Goal: Find contact information: Find contact information

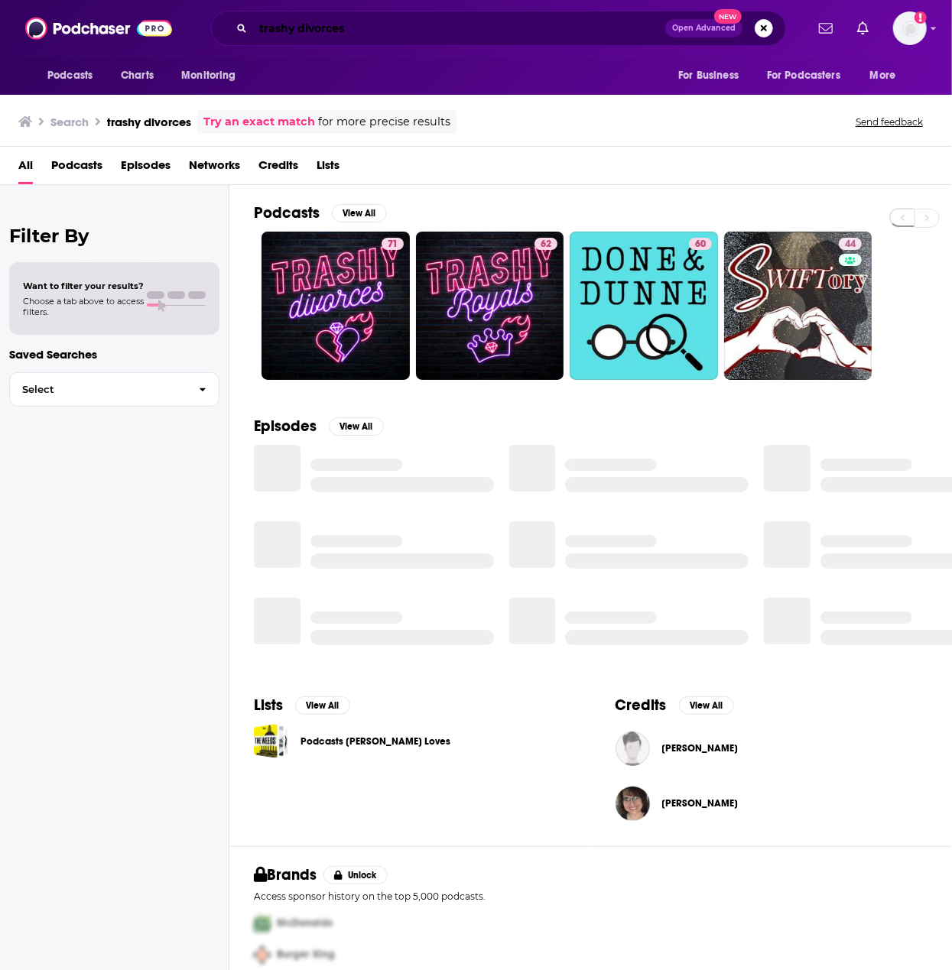
click at [359, 16] on input "trashy divorces" at bounding box center [459, 28] width 412 height 24
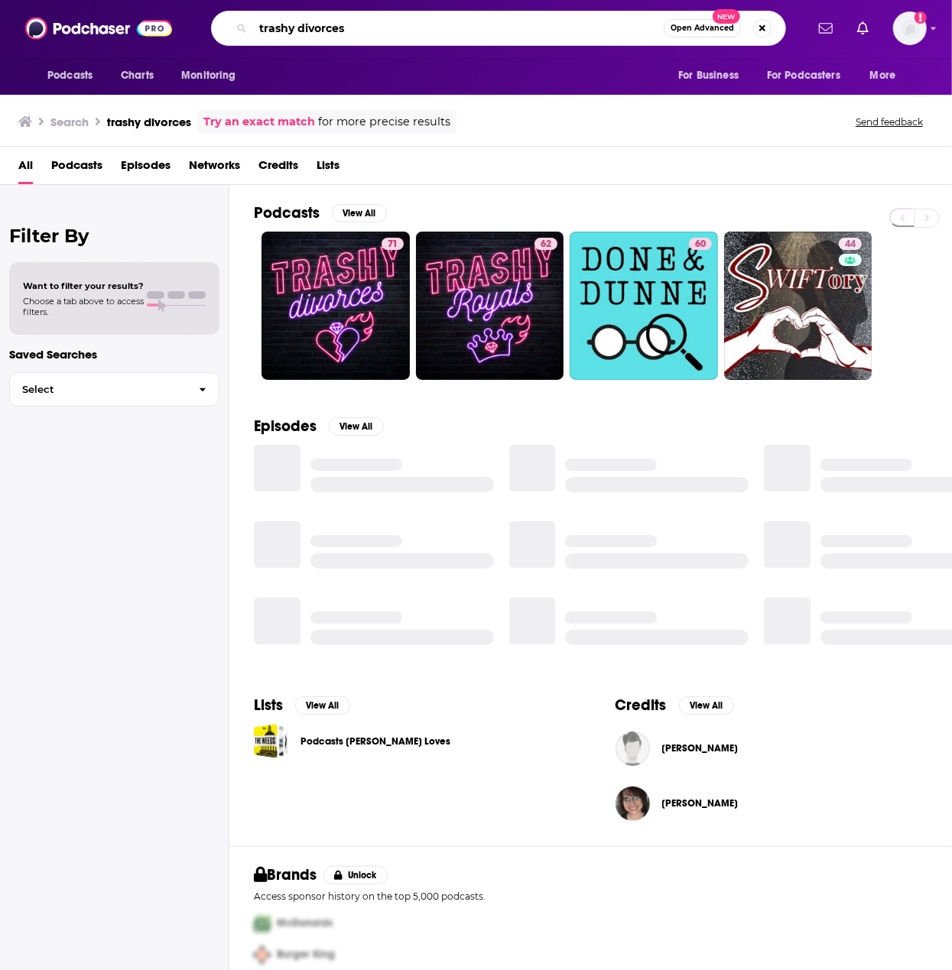
click at [359, 16] on input "trashy divorces" at bounding box center [458, 28] width 411 height 24
type input "hermoney"
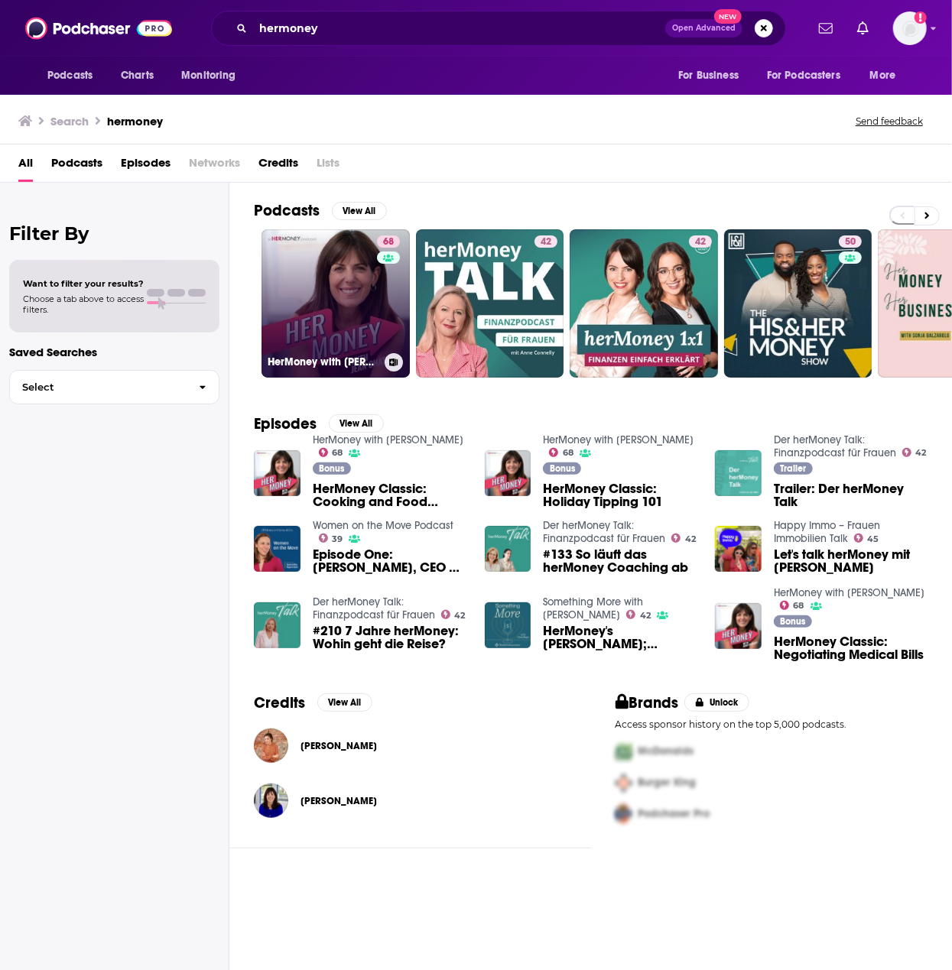
click at [283, 289] on link "68 HerMoney with [PERSON_NAME]" at bounding box center [336, 303] width 148 height 148
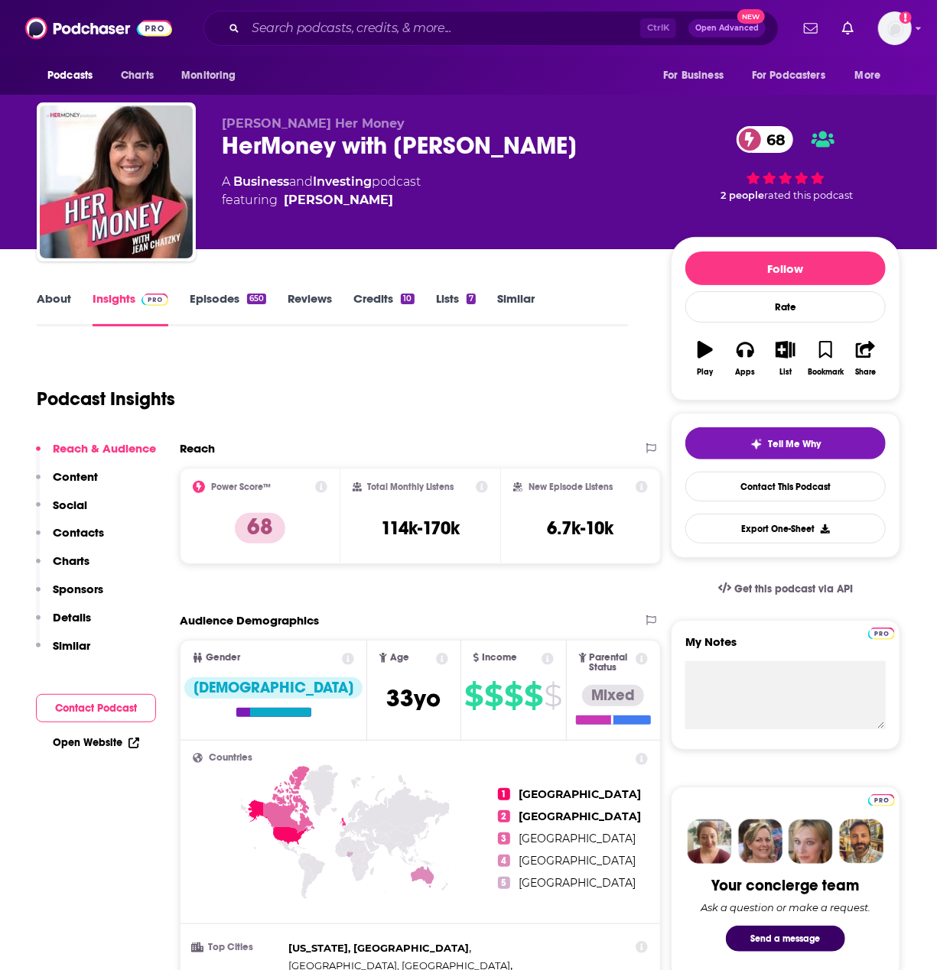
click at [87, 529] on p "Contacts" at bounding box center [78, 532] width 51 height 15
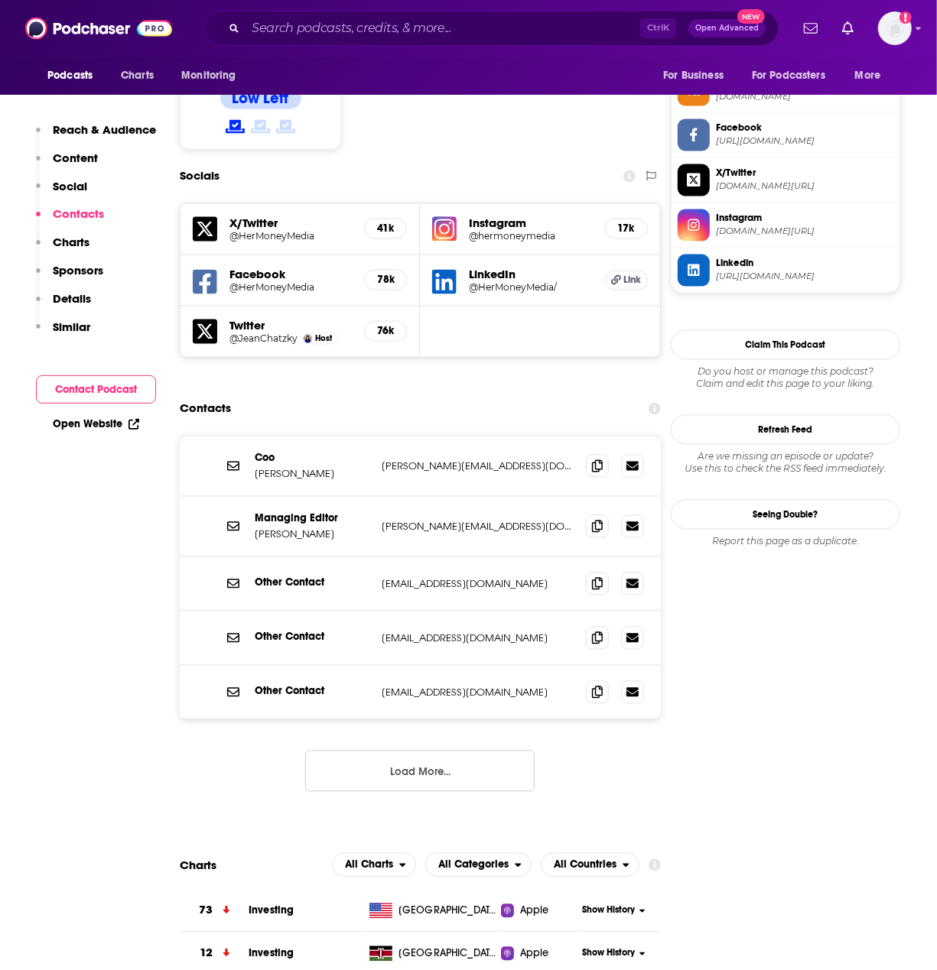
scroll to position [1362, 0]
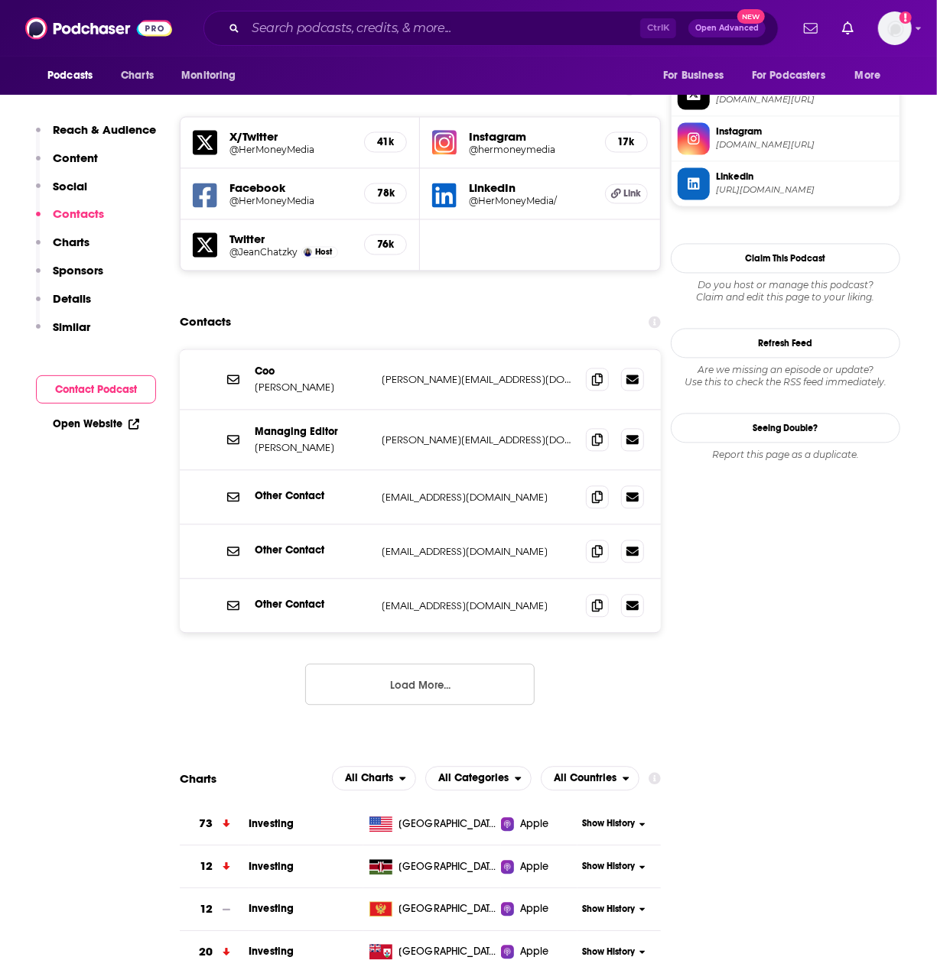
drag, startPoint x: 493, startPoint y: 278, endPoint x: 485, endPoint y: 278, distance: 8.4
click at [485, 374] on p "[PERSON_NAME][EMAIL_ADDRESS][DOMAIN_NAME]" at bounding box center [478, 380] width 192 height 13
click at [603, 373] on icon at bounding box center [597, 379] width 11 height 12
click at [600, 599] on icon at bounding box center [597, 605] width 11 height 12
